Goal: Check status

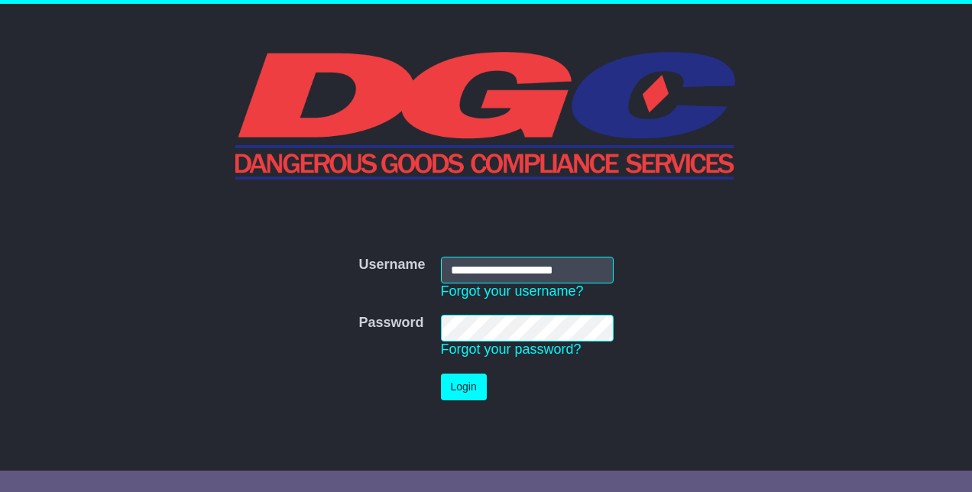
click at [462, 378] on button "Login" at bounding box center [464, 387] width 46 height 27
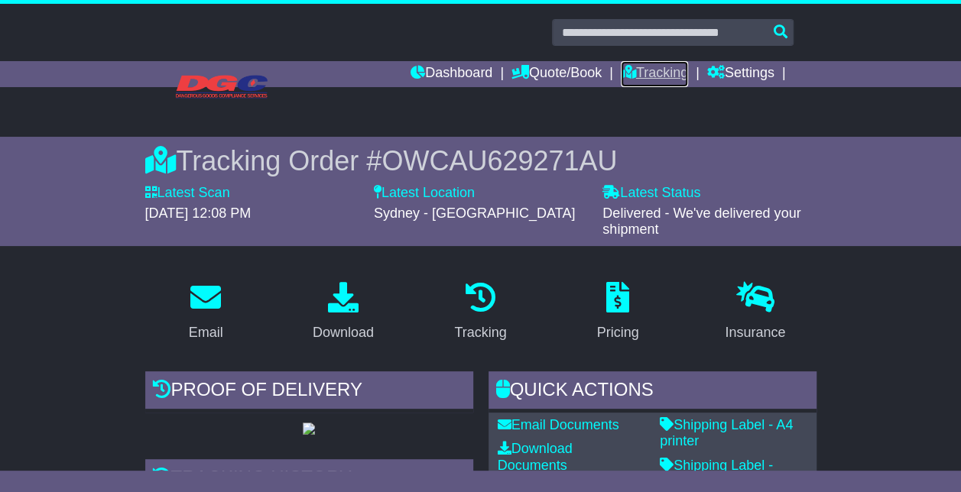
click at [633, 73] on link "Tracking" at bounding box center [654, 74] width 67 height 26
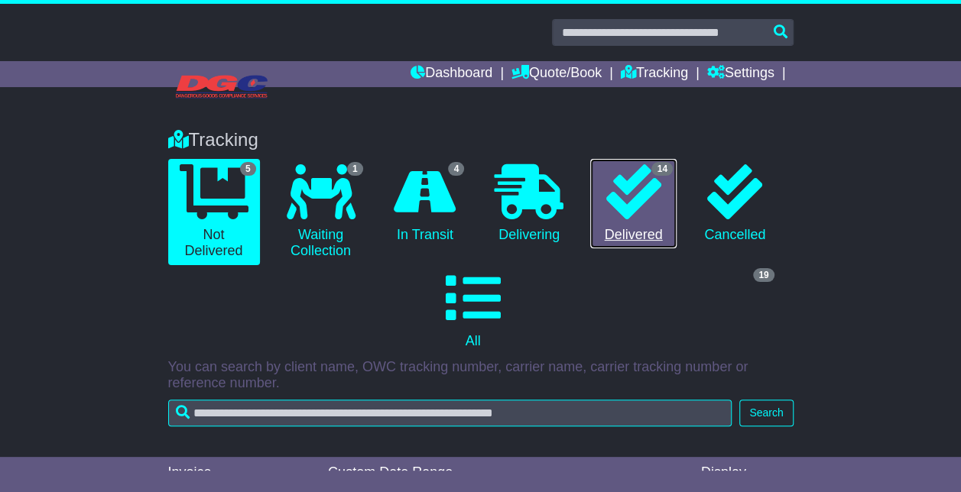
click at [645, 227] on link "14 Delivered" at bounding box center [633, 204] width 86 height 90
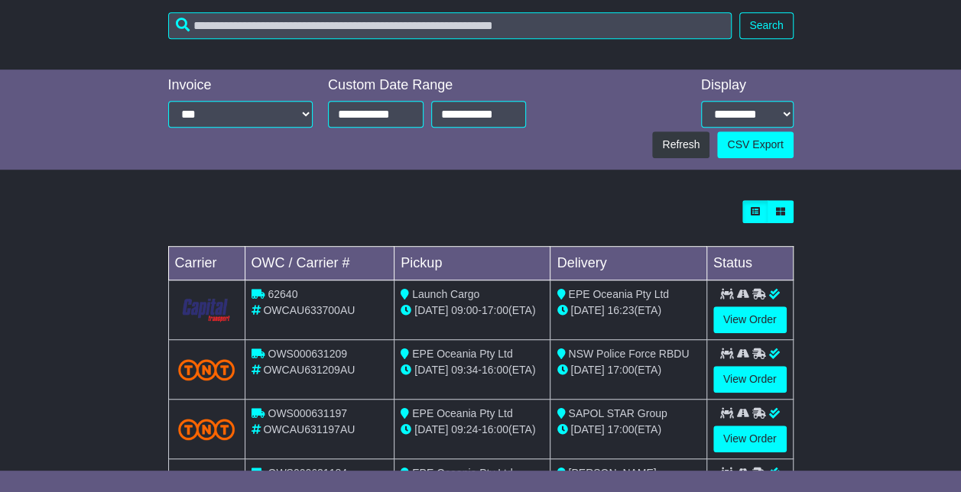
scroll to position [76, 0]
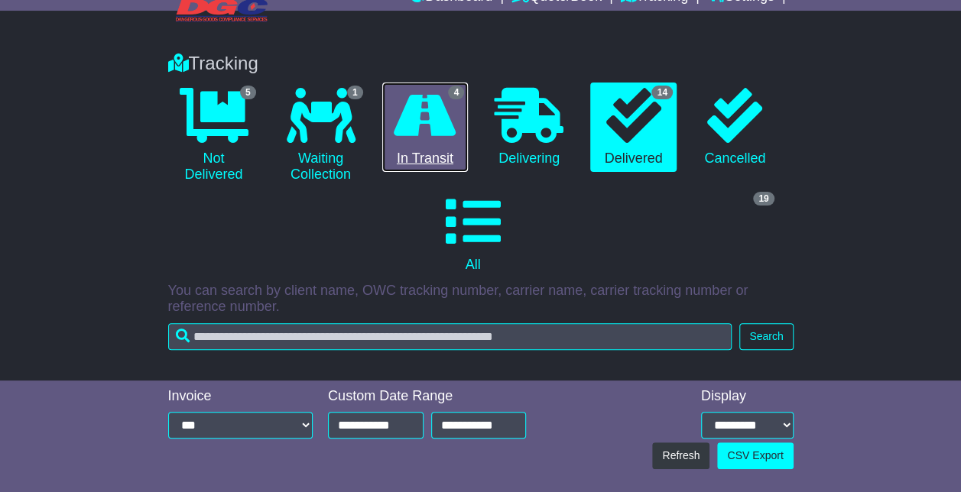
click at [443, 153] on link "4 In Transit" at bounding box center [425, 128] width 86 height 90
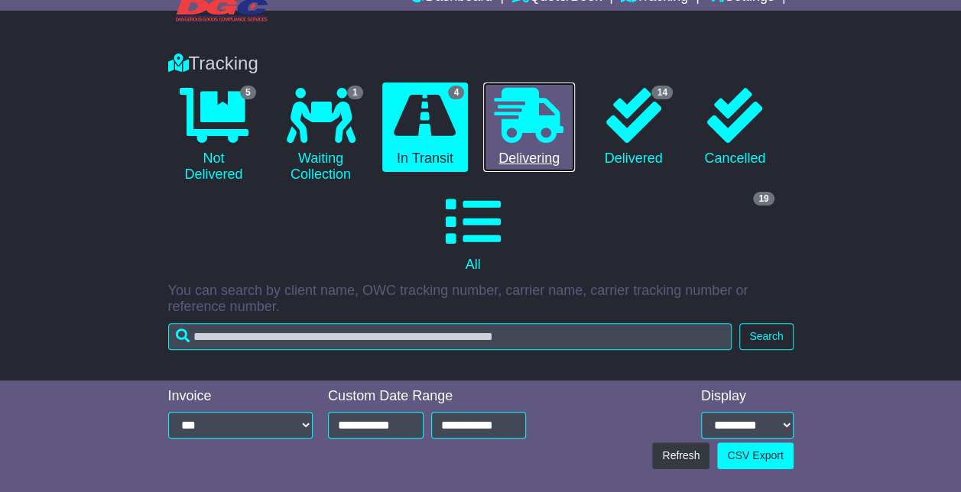
click at [530, 153] on link "0 Delivering" at bounding box center [529, 128] width 92 height 90
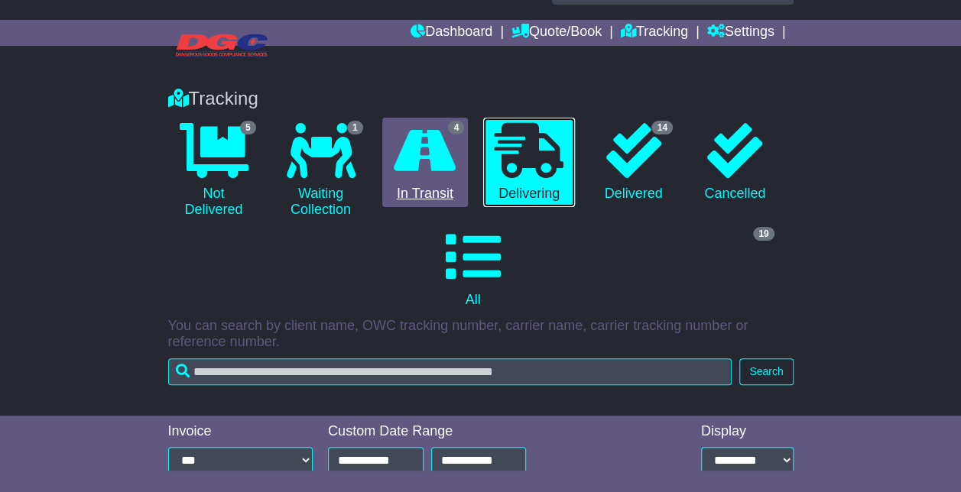
scroll to position [0, 0]
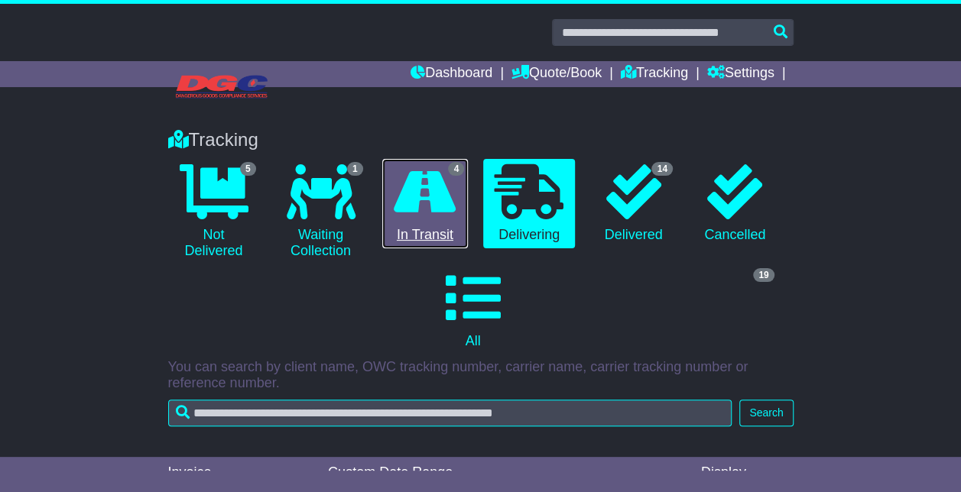
click at [426, 228] on link "4 In Transit" at bounding box center [425, 204] width 86 height 90
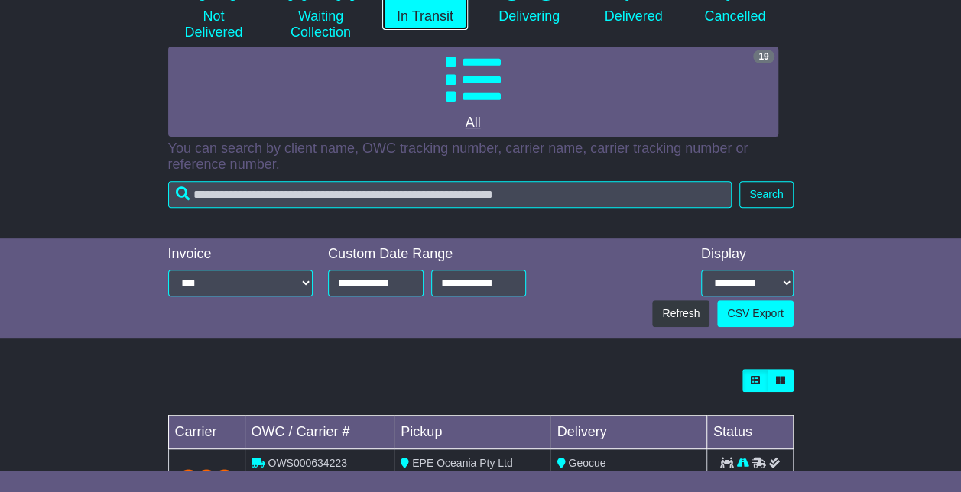
scroll to position [5, 0]
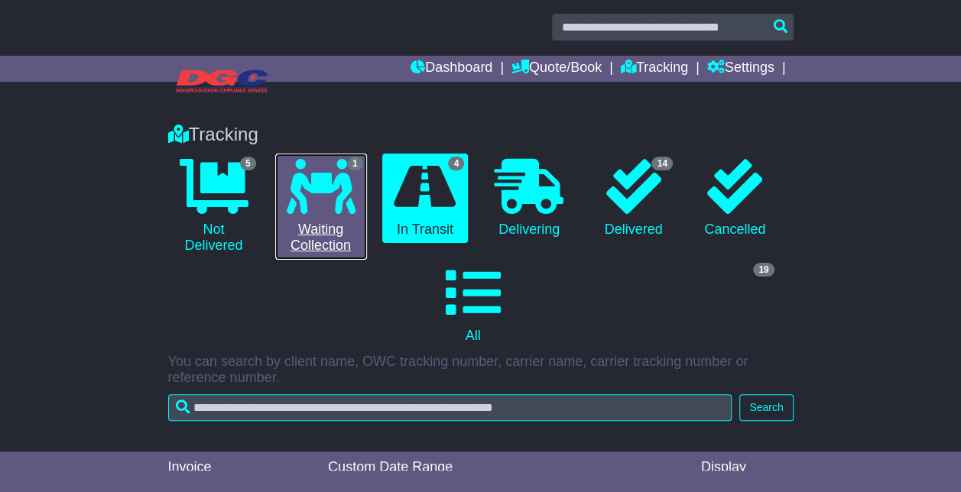
click at [303, 233] on link "1 Waiting Collection" at bounding box center [321, 207] width 92 height 106
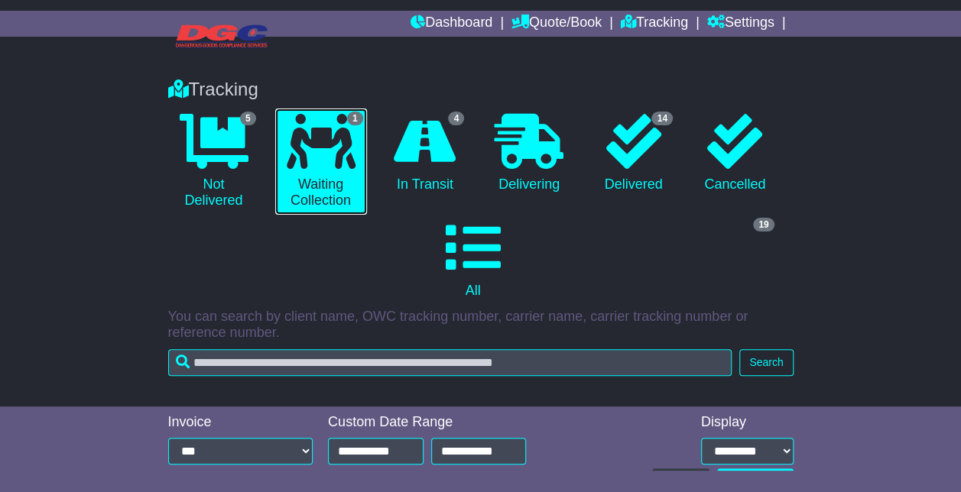
scroll to position [0, 0]
